Goal: Communication & Community: Answer question/provide support

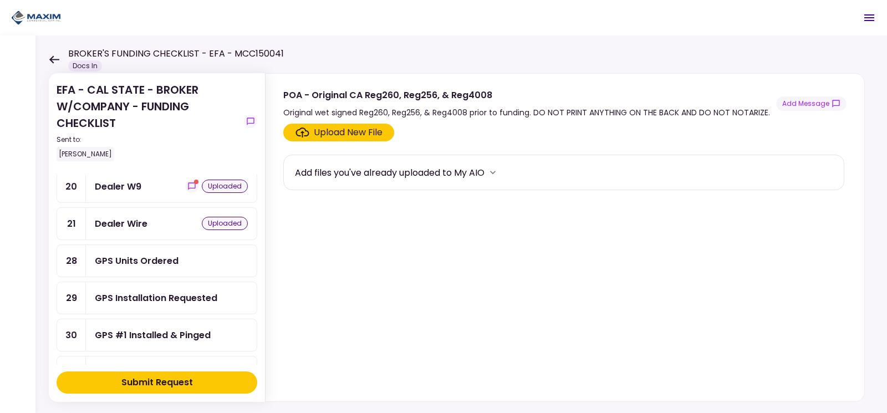
scroll to position [333, 0]
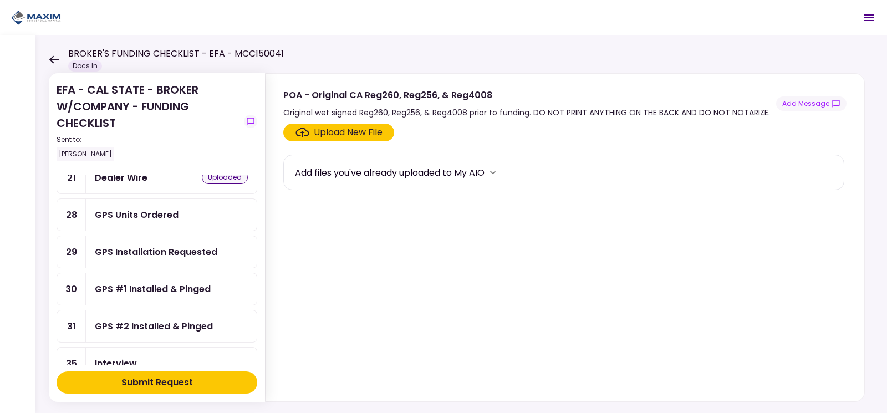
click at [201, 209] on div "GPS Units Ordered" at bounding box center [171, 215] width 153 height 14
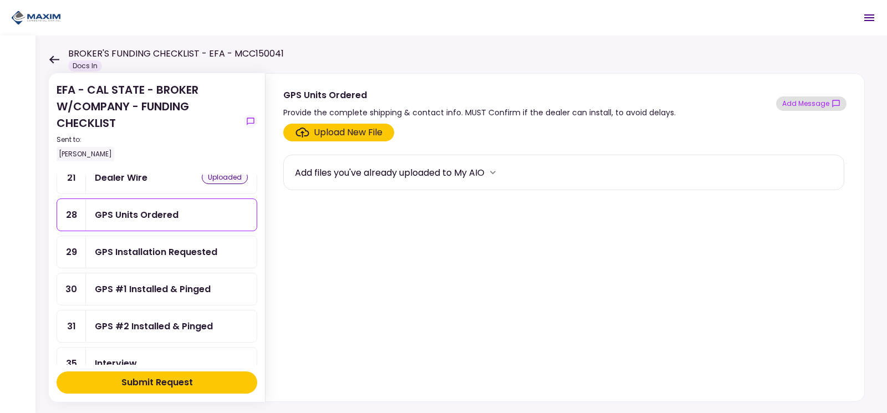
click at [796, 105] on button "Add Message" at bounding box center [811, 103] width 70 height 14
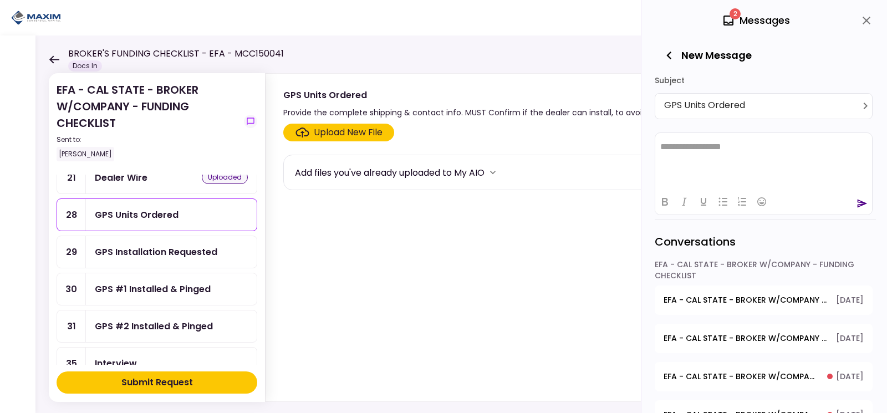
click at [696, 133] on iframe at bounding box center [763, 160] width 217 height 55
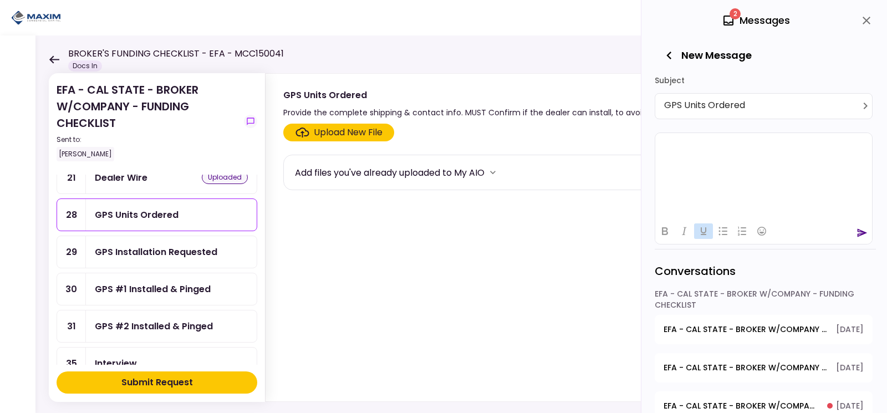
scroll to position [68, 0]
click at [859, 232] on icon "send" at bounding box center [863, 232] width 10 height 8
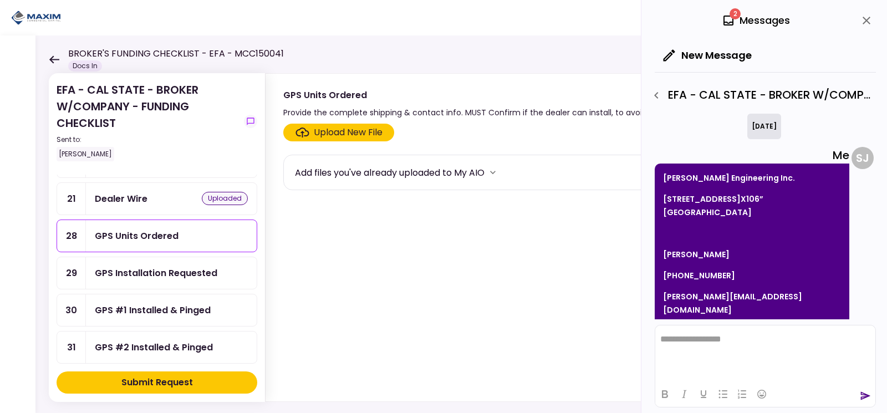
scroll to position [292, 0]
